Goal: Navigation & Orientation: Find specific page/section

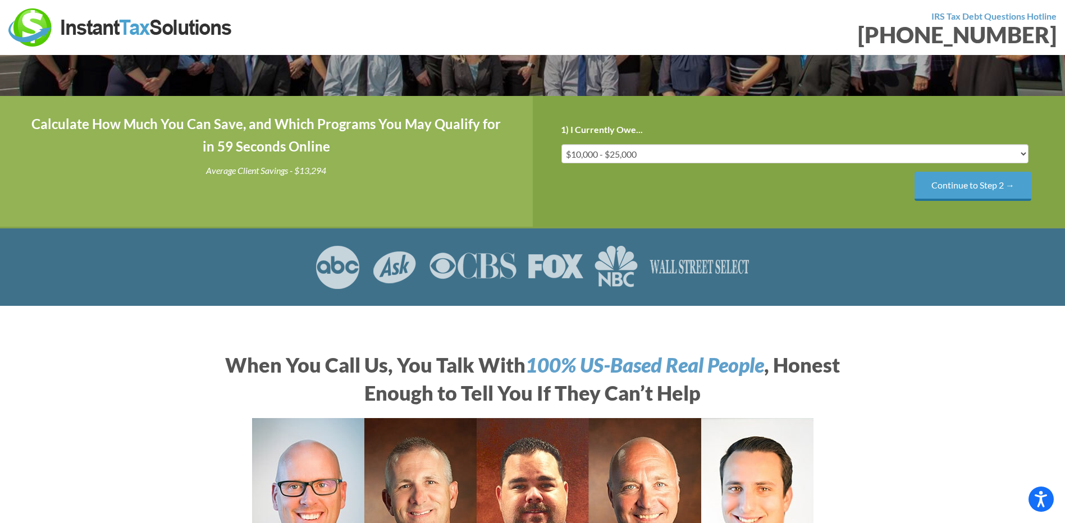
scroll to position [168, 0]
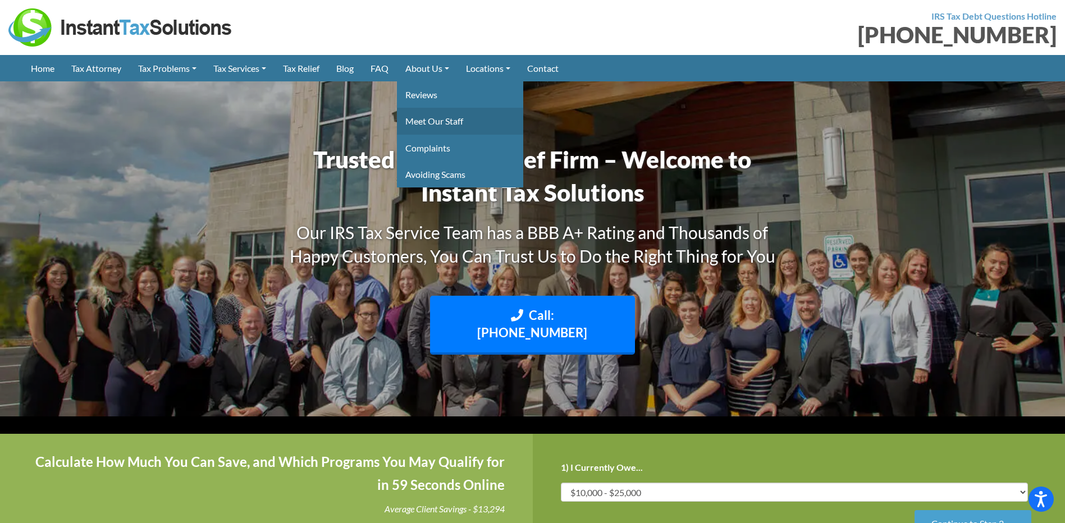
click at [448, 123] on link "Meet Our Staff" at bounding box center [460, 121] width 126 height 26
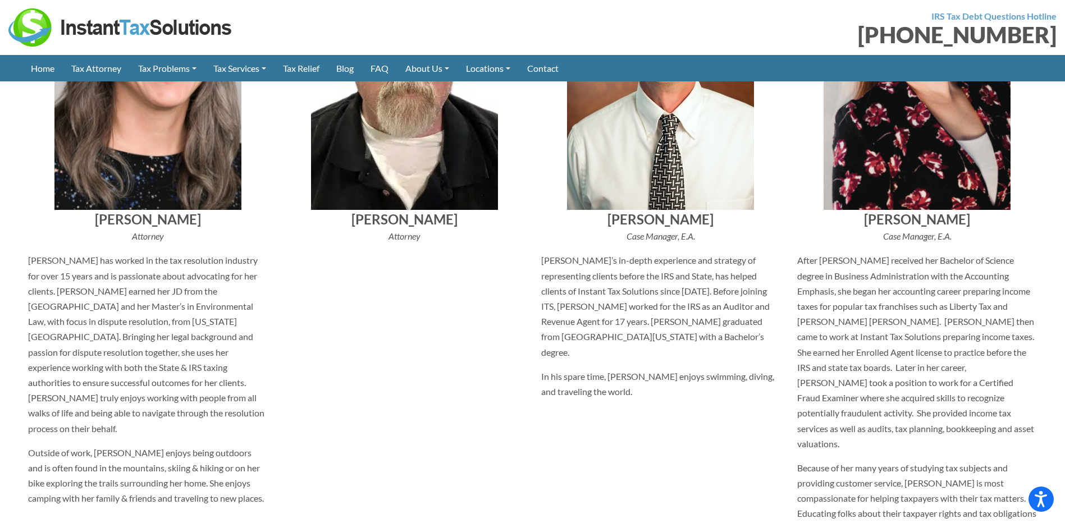
scroll to position [1067, 0]
